Goal: Task Accomplishment & Management: Manage account settings

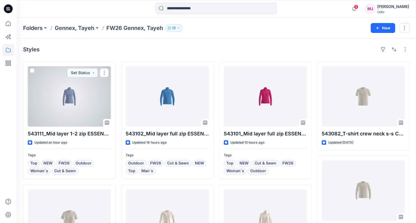
click at [67, 99] on div at bounding box center [69, 96] width 83 height 61
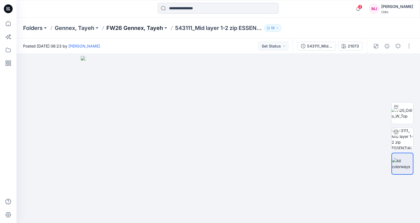
click at [117, 31] on p "FW26 Gennex, Tayeh" at bounding box center [134, 28] width 57 height 8
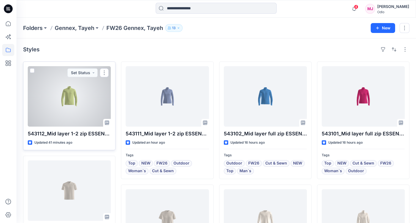
click at [75, 117] on div at bounding box center [69, 96] width 83 height 61
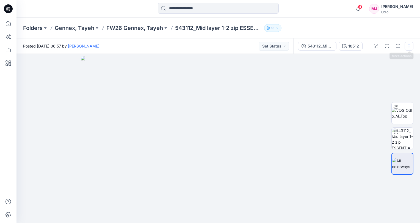
click at [409, 48] on button "button" at bounding box center [409, 46] width 9 height 9
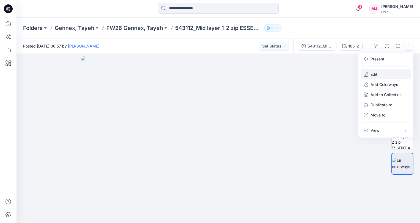
click at [383, 76] on button "Edit" at bounding box center [386, 74] width 51 height 10
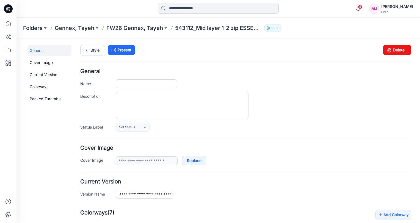
type input "**********"
type input "*****"
type input "**********"
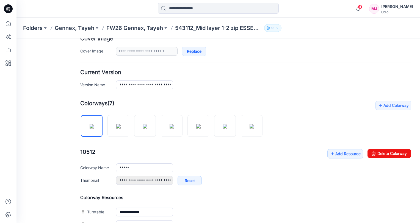
scroll to position [110, 0]
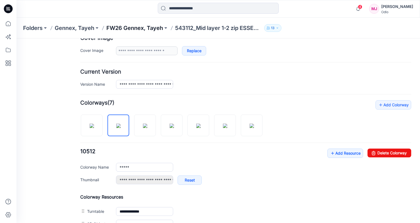
click at [142, 24] on p "FW26 Gennex, Tayeh" at bounding box center [134, 28] width 57 height 8
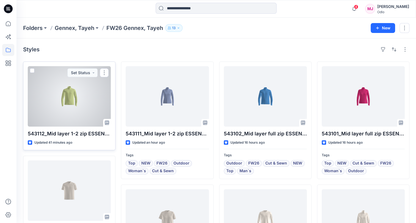
click at [62, 109] on div at bounding box center [69, 96] width 83 height 61
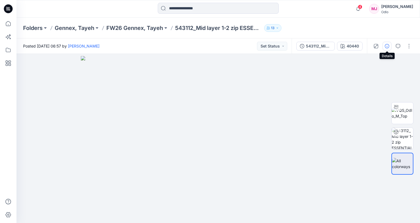
click at [387, 48] on icon "button" at bounding box center [387, 46] width 4 height 4
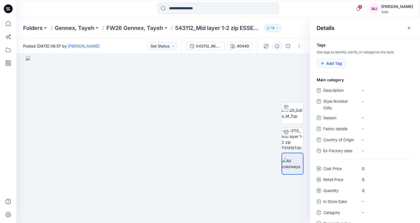
click at [336, 64] on button "Add Tag" at bounding box center [331, 63] width 29 height 9
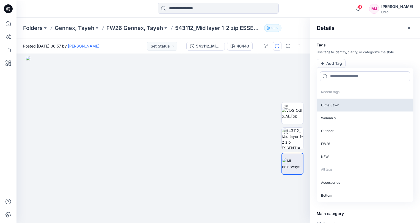
click at [329, 103] on p "Cut & Sewn" at bounding box center [365, 105] width 97 height 13
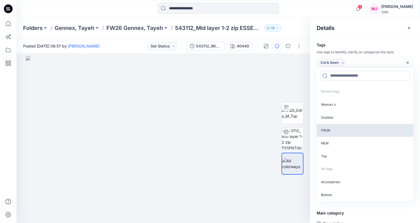
click at [329, 114] on p "Outdoor" at bounding box center [365, 117] width 97 height 13
click at [329, 116] on p "FW26" at bounding box center [365, 117] width 97 height 13
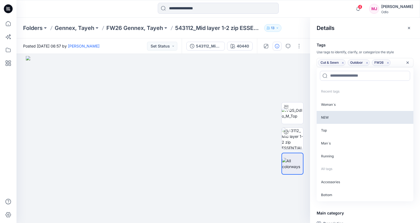
click at [329, 118] on p "NEW" at bounding box center [365, 117] width 97 height 13
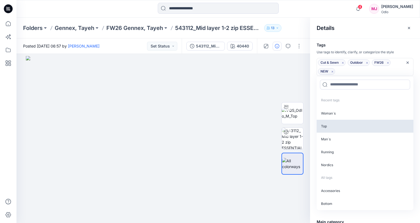
click at [329, 124] on p "Top" at bounding box center [365, 126] width 97 height 13
click at [330, 129] on p "Man`s" at bounding box center [365, 126] width 97 height 13
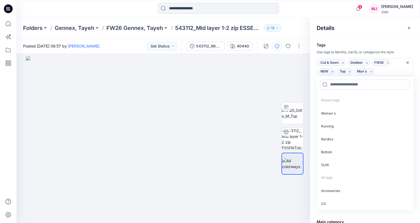
click at [371, 36] on div "Details" at bounding box center [365, 28] width 110 height 21
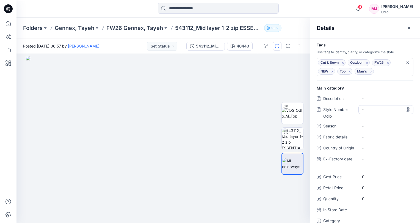
click at [375, 108] on Odlo "-" at bounding box center [386, 110] width 48 height 6
type textarea "******"
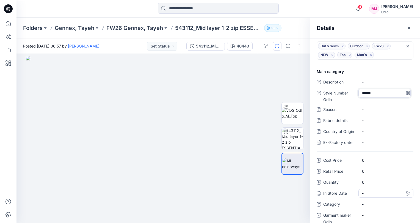
scroll to position [25, 0]
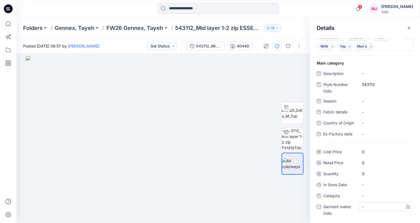
click at [368, 208] on div "-" at bounding box center [366, 207] width 8 height 6
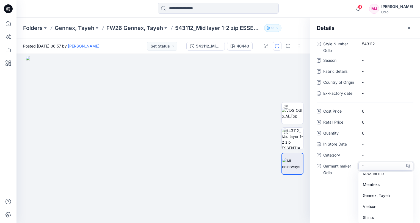
scroll to position [39, 0]
click at [380, 196] on div "Gennex, Tayeh" at bounding box center [386, 195] width 53 height 11
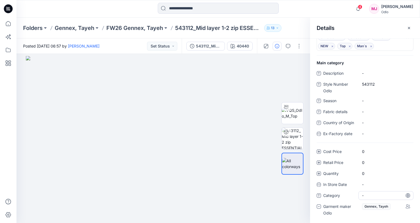
scroll to position [25, 0]
click at [296, 25] on div "Folders Gennex, Tayeh FW26 Gennex, Tayeh 543112_Mid layer 1-2 zip ESSENTIAL WAR…" at bounding box center [197, 28] width 348 height 8
click at [336, 10] on div "4 Notifications Your style 543112_Mid layer 1-2 zip ESSENTIAL WARM 1-2 ZIP_SMS_…" at bounding box center [219, 9] width 404 height 12
click at [413, 27] on button "button" at bounding box center [409, 28] width 9 height 9
